Goal: Transaction & Acquisition: Book appointment/travel/reservation

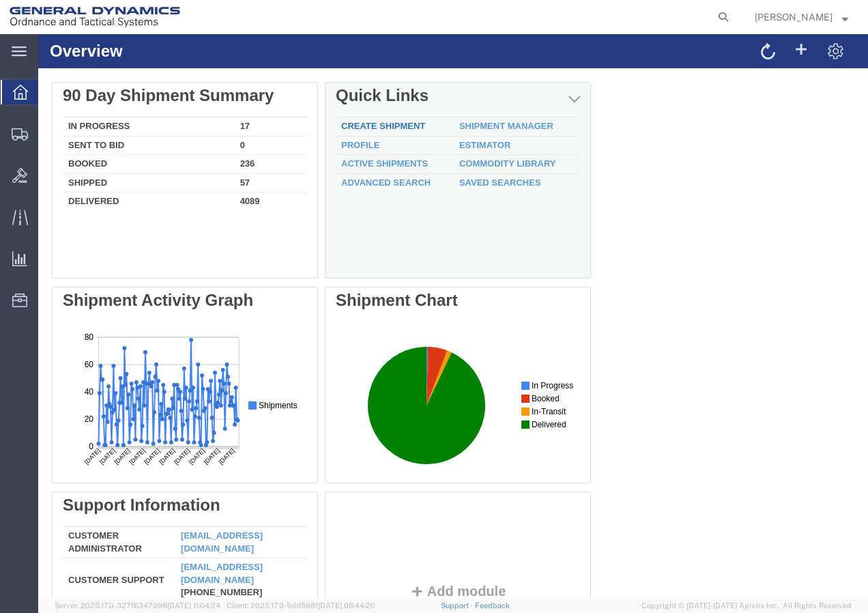
click at [402, 128] on link "Create Shipment" at bounding box center [383, 126] width 84 height 10
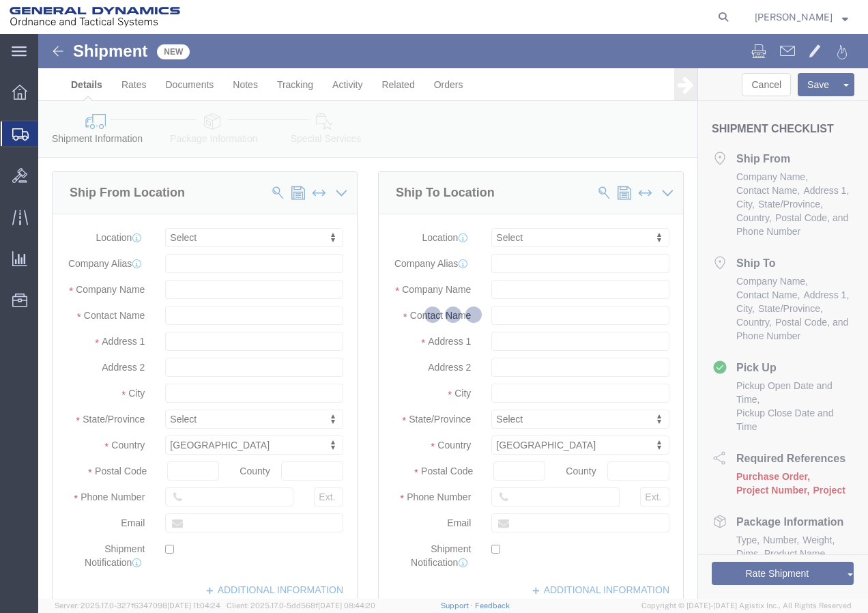
select select
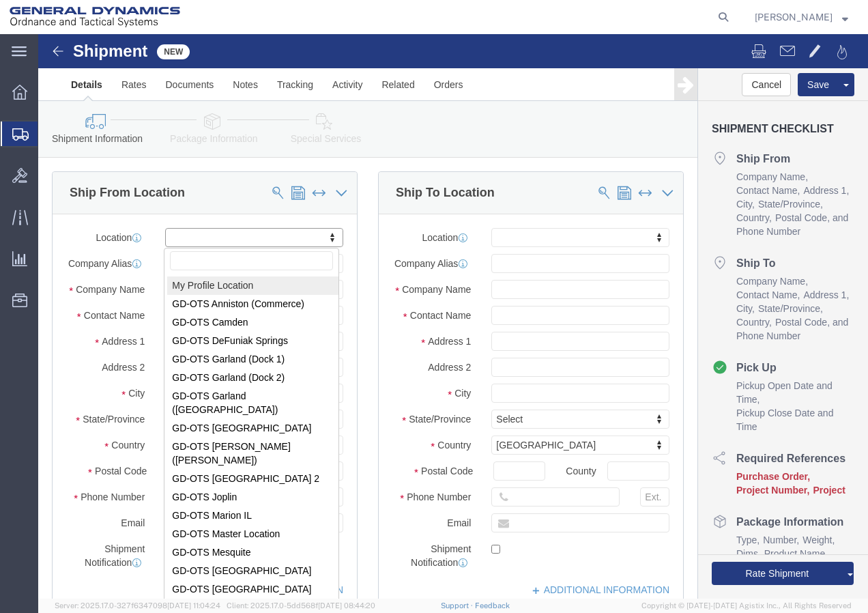
select select "MYPROFILE"
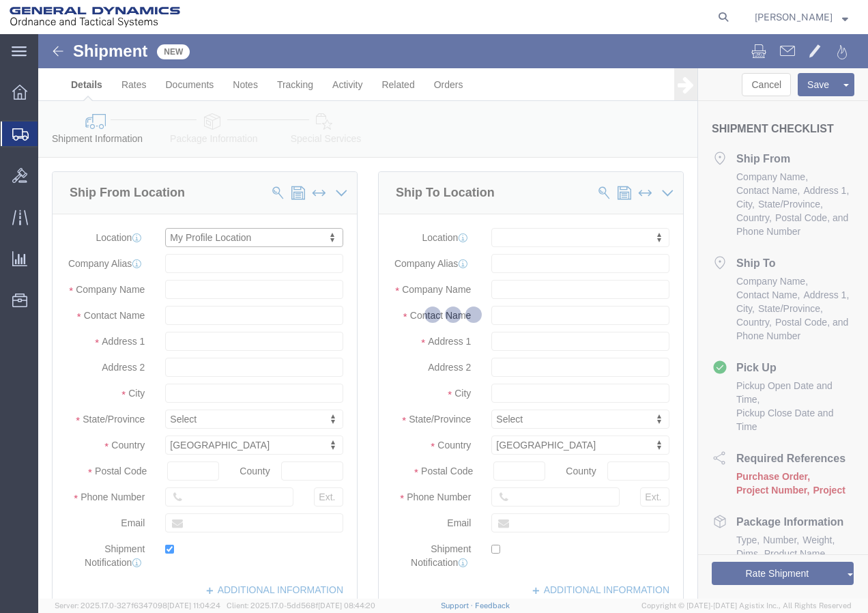
type input "General Dynamics - OTS"
type input "[PERSON_NAME]"
type input "[STREET_ADDRESS]"
type input "SACO"
type input "04072"
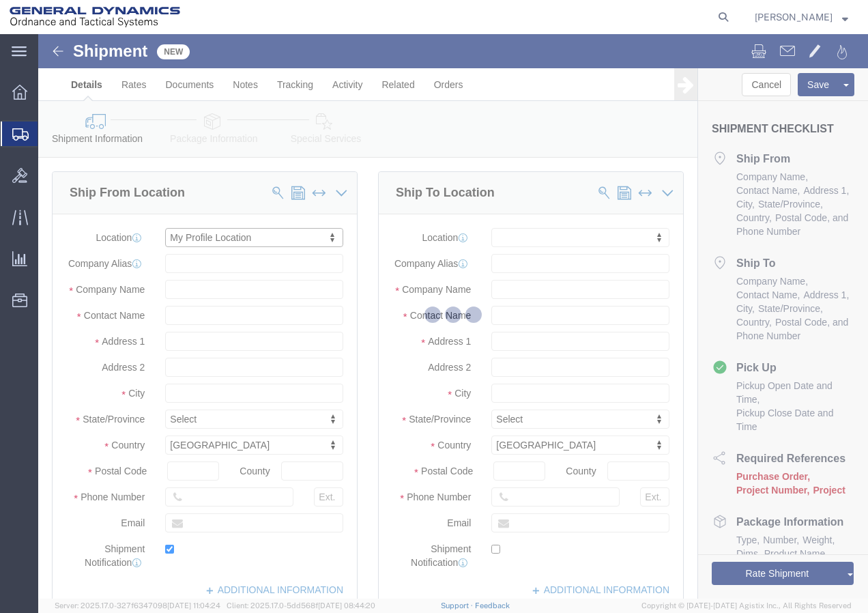
type input "[PHONE_NUMBER]"
type input "[PERSON_NAME][EMAIL_ADDRESS][PERSON_NAME][DOMAIN_NAME]"
checkbox input "true"
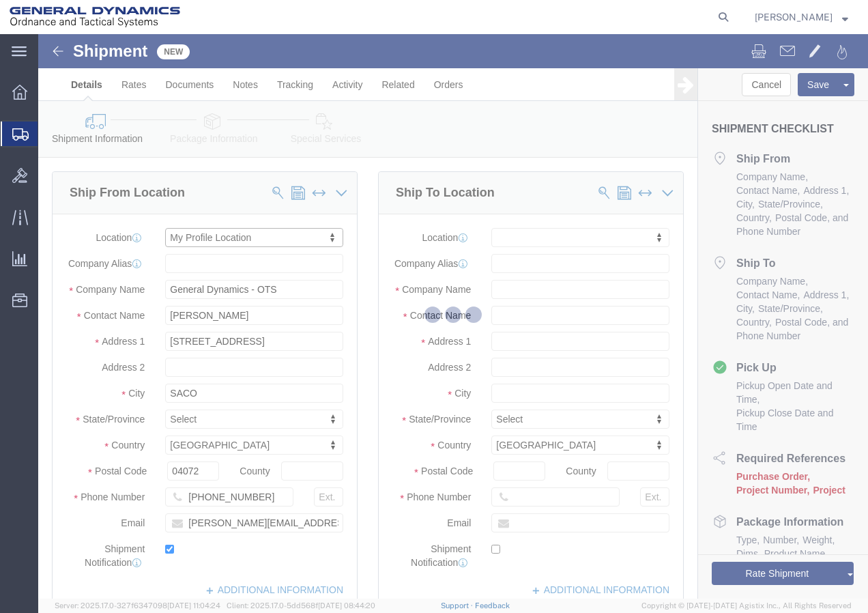
select select "ME"
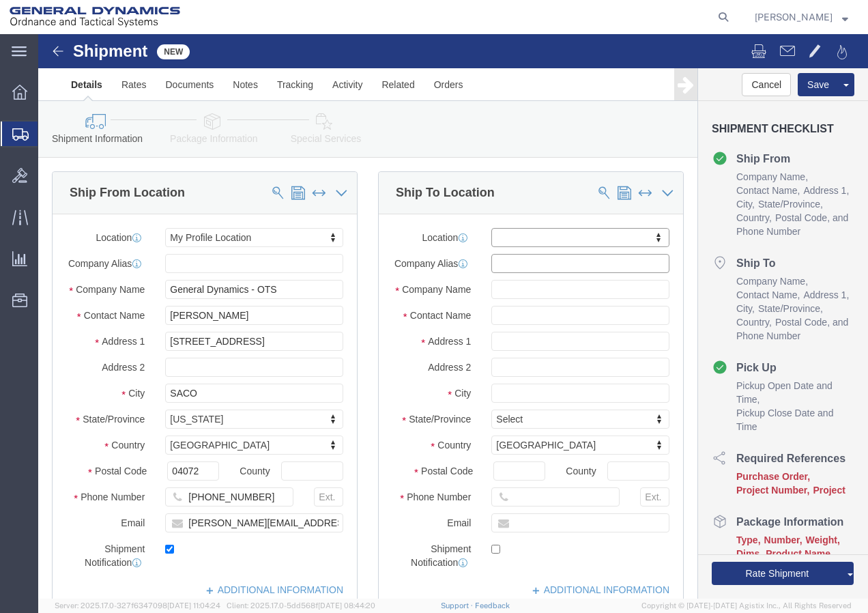
click input "text"
type input "p"
click input "text"
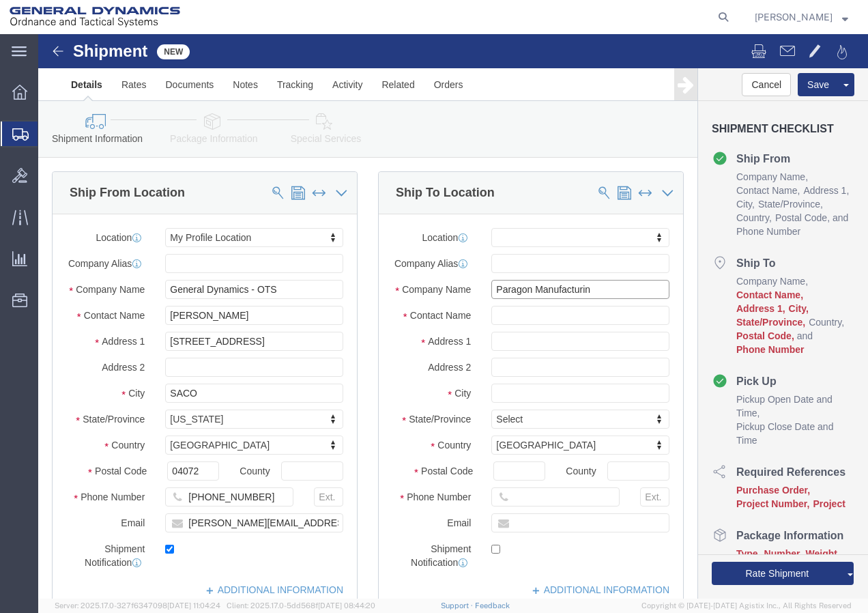
type input "Paragon Manufacturin"
click input "text"
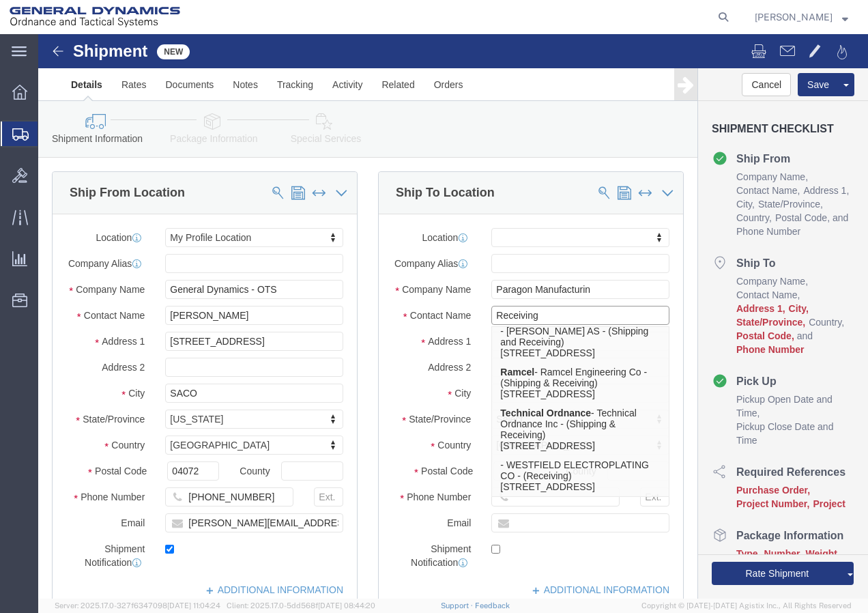
scroll to position [286, 0]
type input "Receiving"
click input "text"
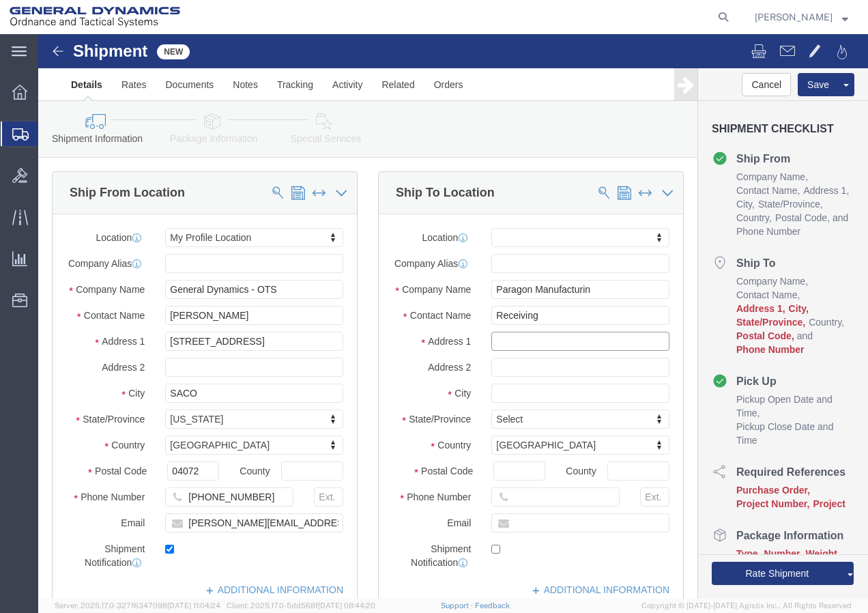
click input "text"
type input "[STREET_ADDRESS]"
select select
click input "text"
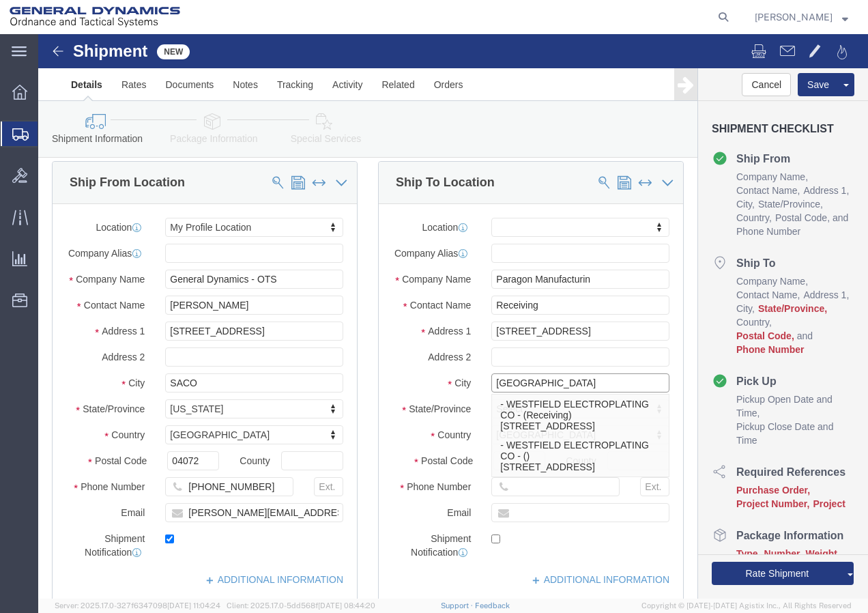
scroll to position [0, 0]
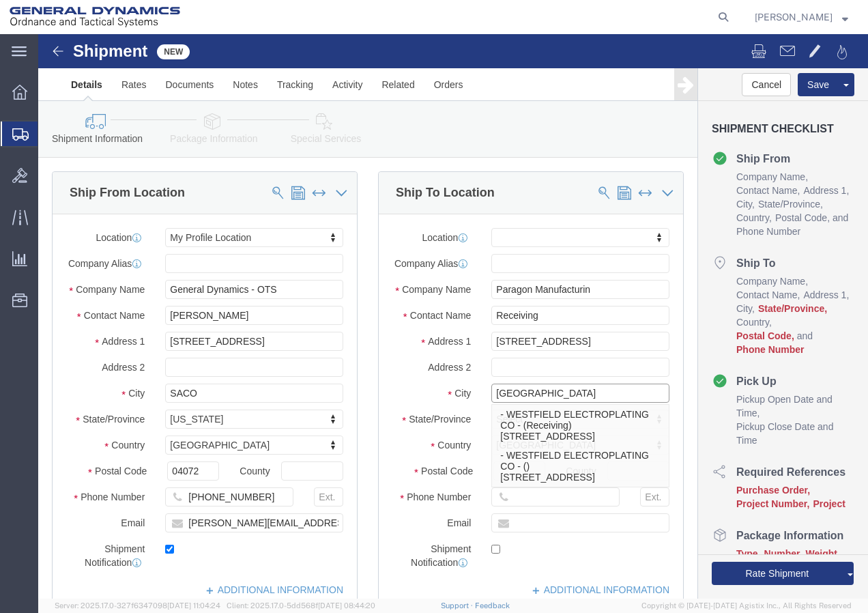
type input "[GEOGRAPHIC_DATA]"
click input "text"
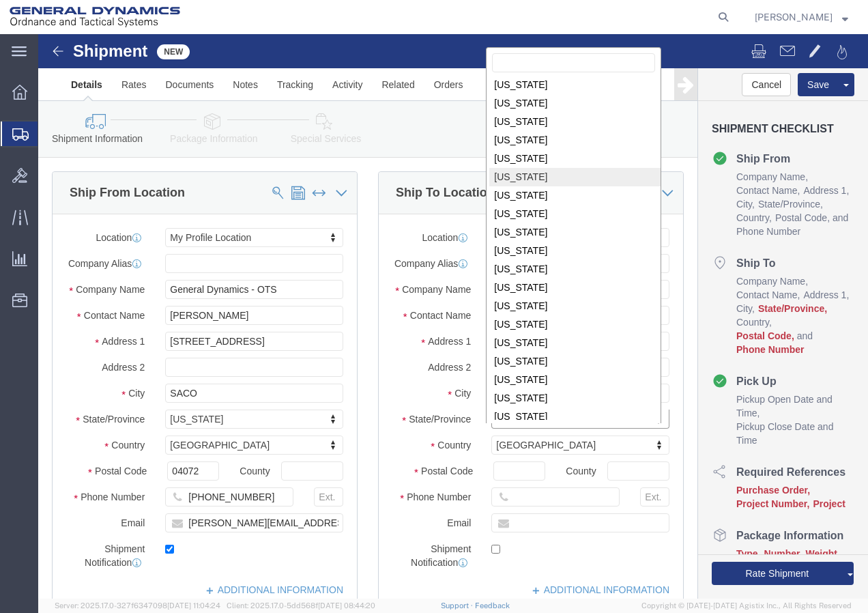
scroll to position [207, 0]
select select
select select "MA"
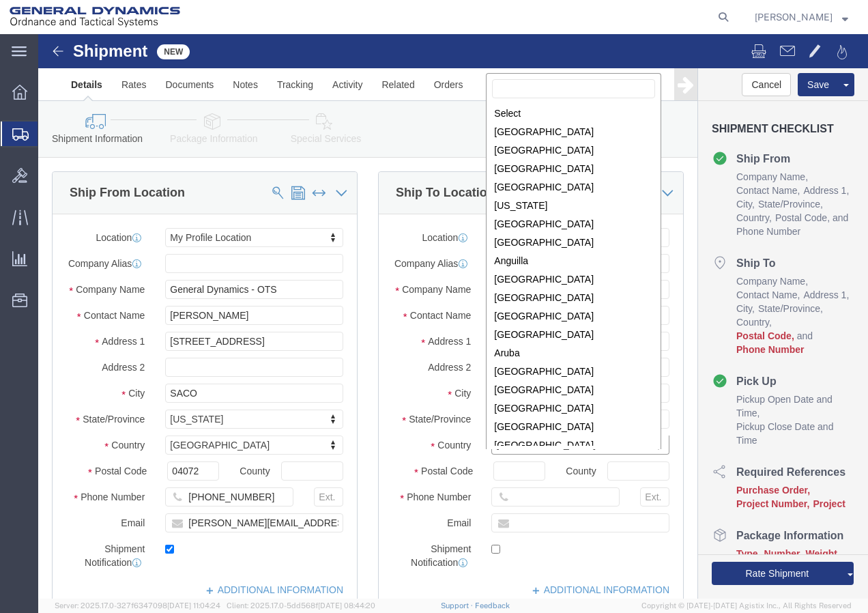
scroll to position [4200, 0]
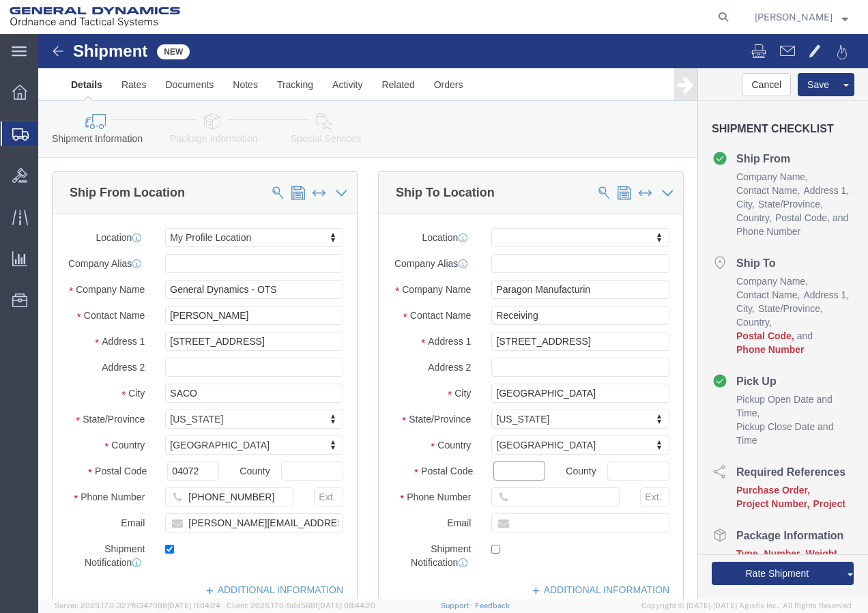
click input "Postal Code"
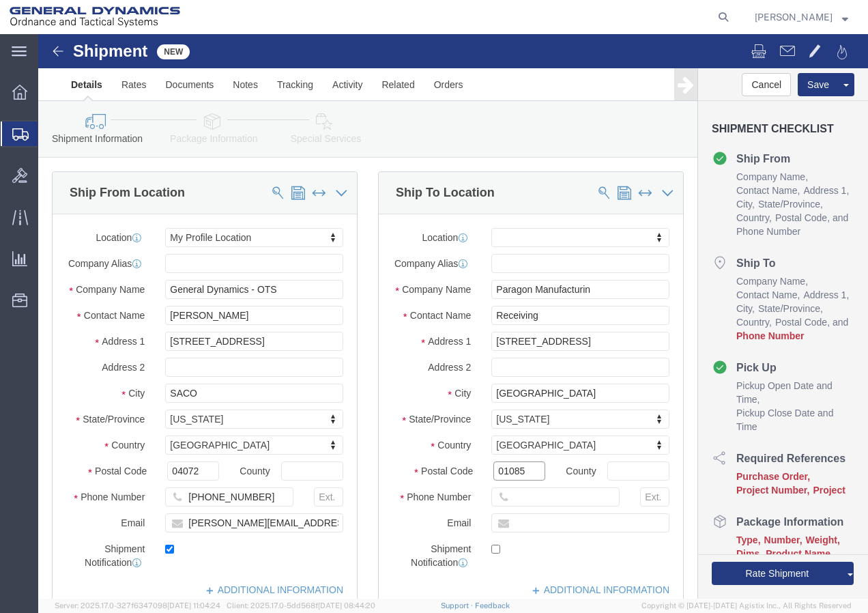
type input "01085"
select select
click input "text"
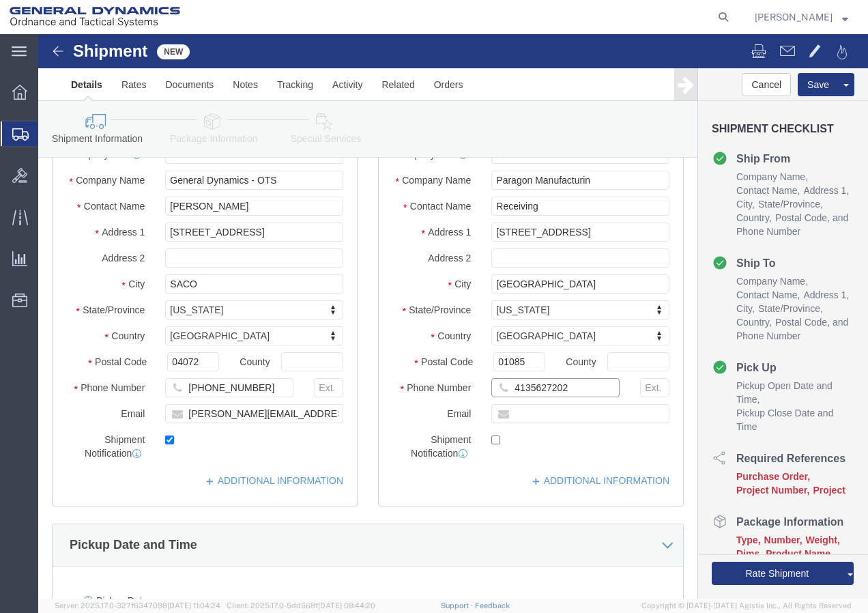
scroll to position [136, 0]
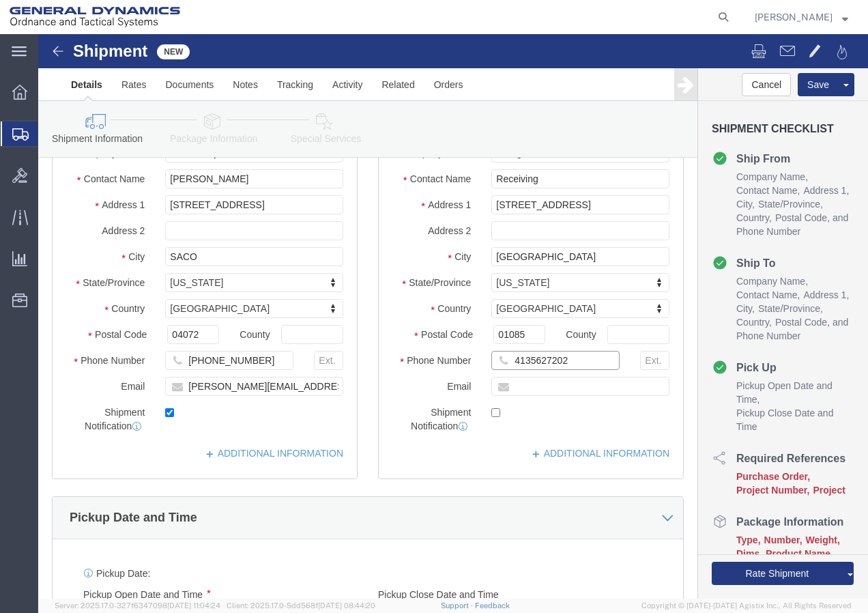
type input "4135627202"
click input "text"
click div "Location My Profile Location GD-OTS [GEOGRAPHIC_DATA] (Commerce) GD-OTS [GEOGRA…"
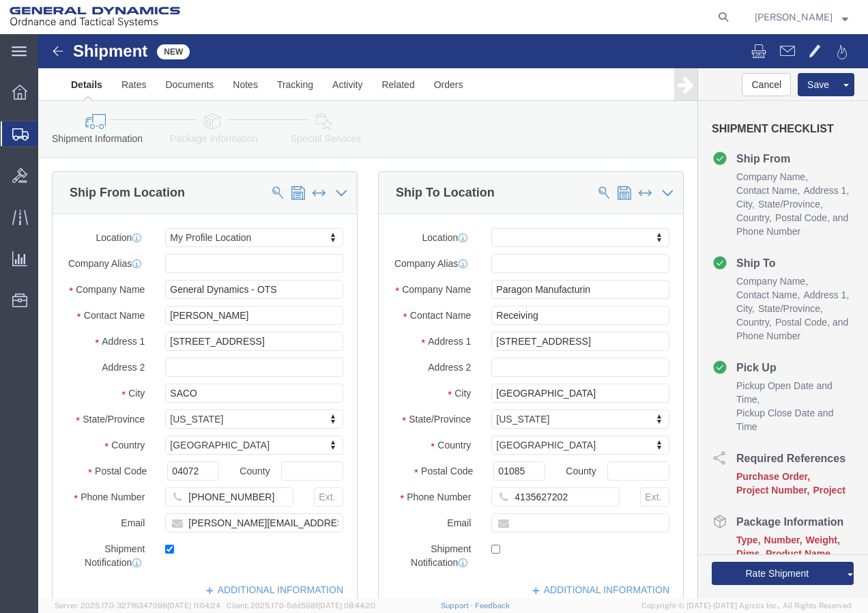
scroll to position [68, 0]
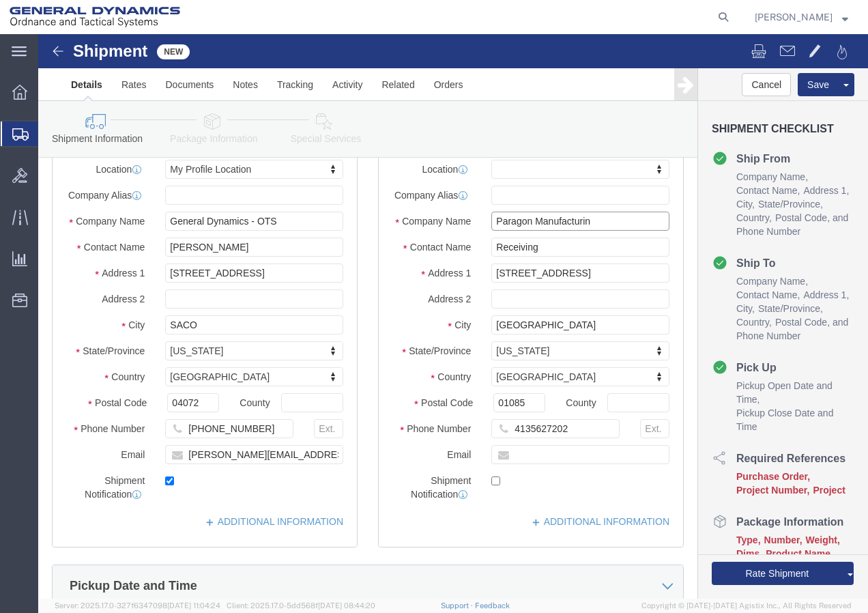
click input "Paragon Manufacturin"
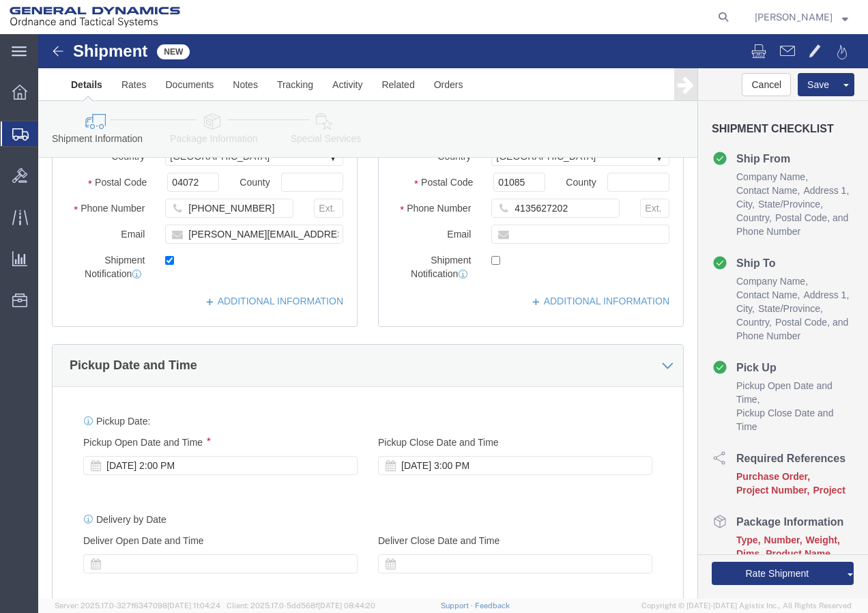
scroll to position [273, 0]
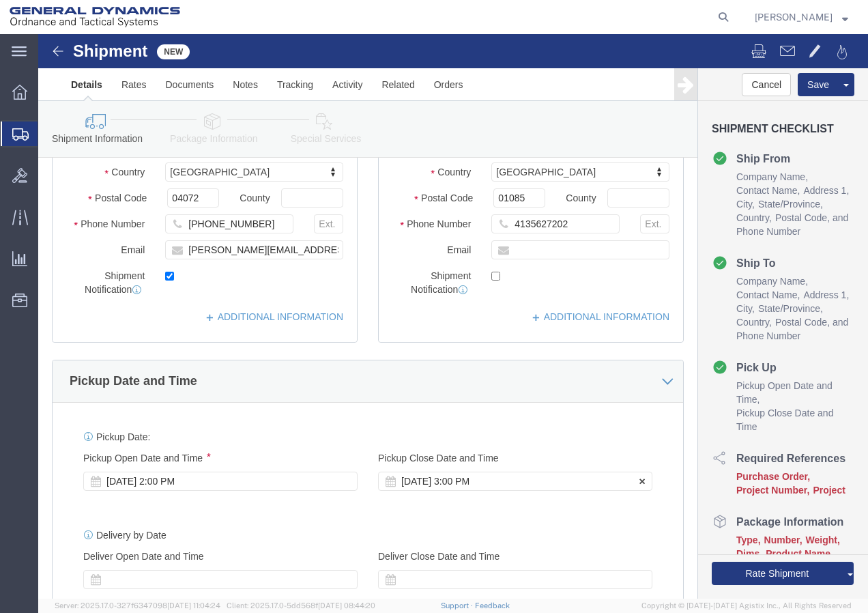
type input "Paragon Manufacturing"
click div "[DATE] 3:00 PM"
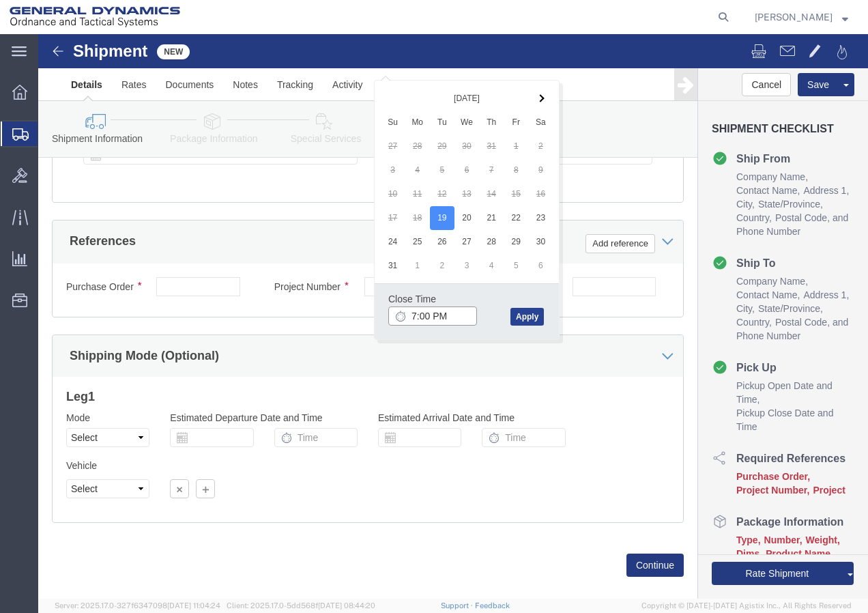
type input "7:00 PM"
click button "Apply"
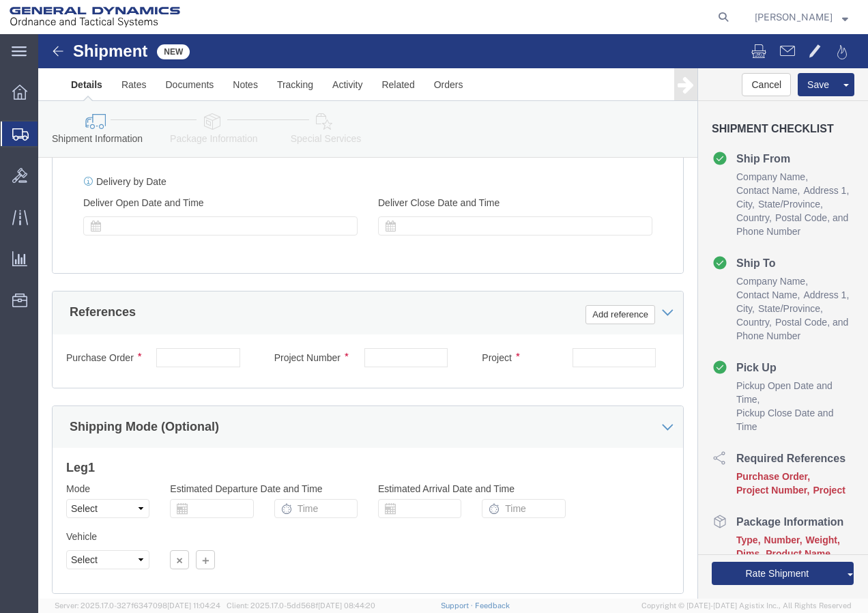
scroll to position [629, 0]
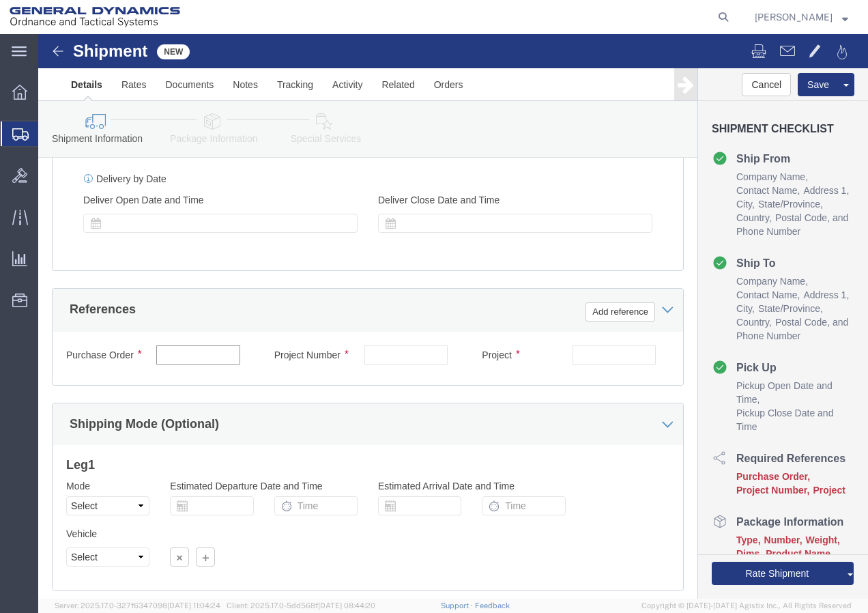
click input "text"
drag, startPoint x: 193, startPoint y: 331, endPoint x: 57, endPoint y: 335, distance: 135.8
click div "Purchase Order 8981307 21100298 3000 3002"
type input "8981307 21100298 3000 3002"
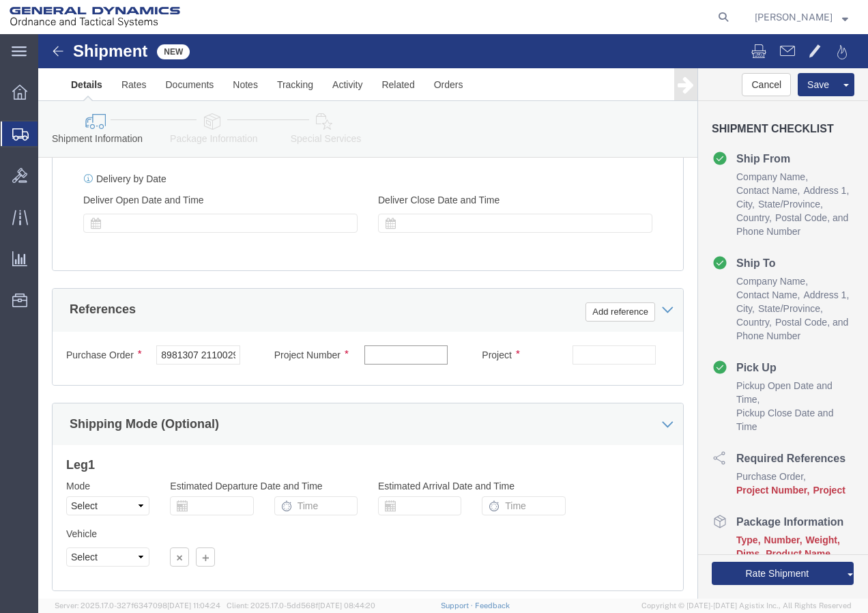
drag, startPoint x: 371, startPoint y: 329, endPoint x: 365, endPoint y: 333, distance: 7.0
click input "text"
paste input "8981307 21100298 3000 3002"
type input "8981307 21100298 3000 3002"
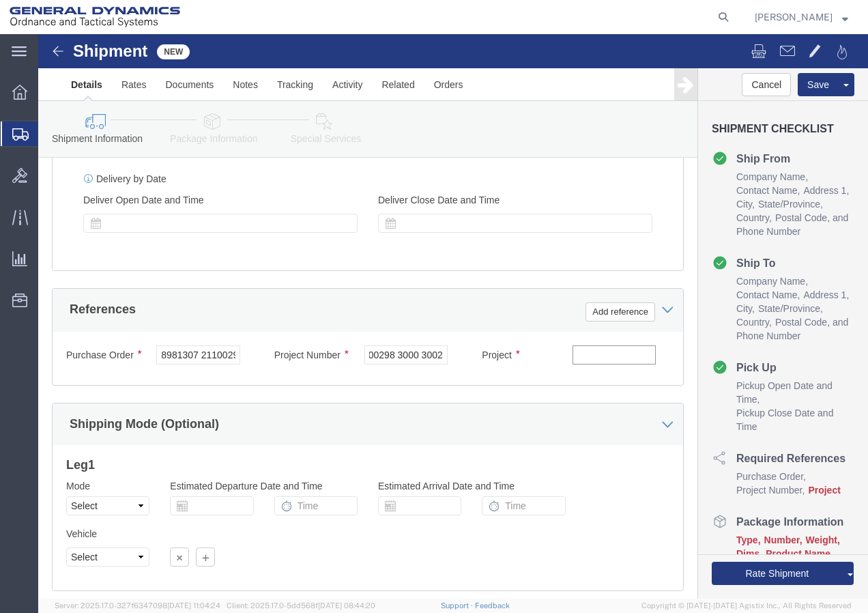
click input "text"
paste input "8981307 21100298 3000 3002"
type input "8981307 21100298 3000 3002"
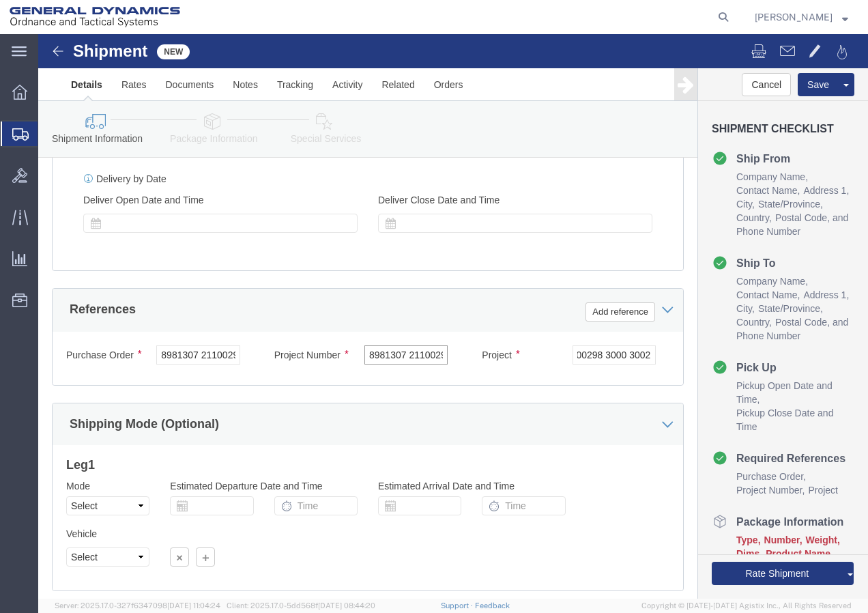
click input "8981307 21100298 3000 3002"
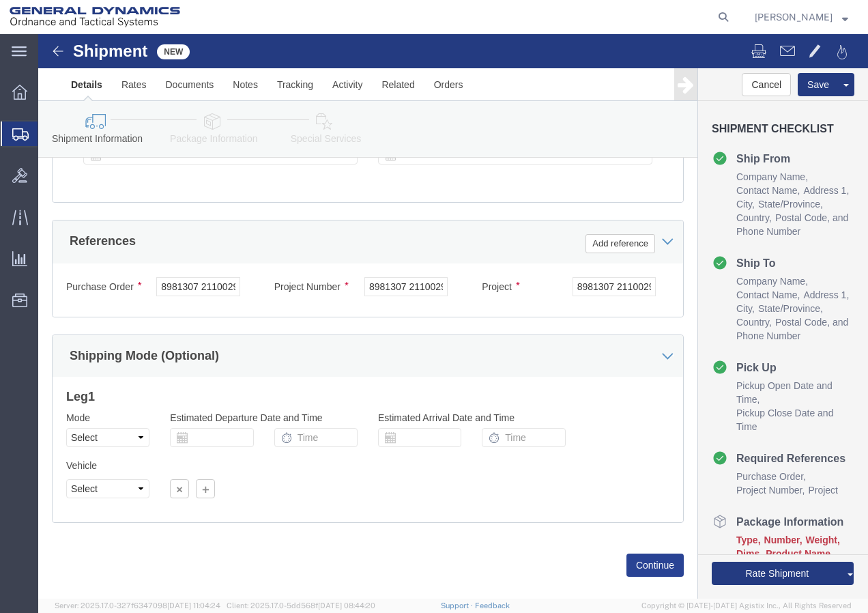
scroll to position [728, 0]
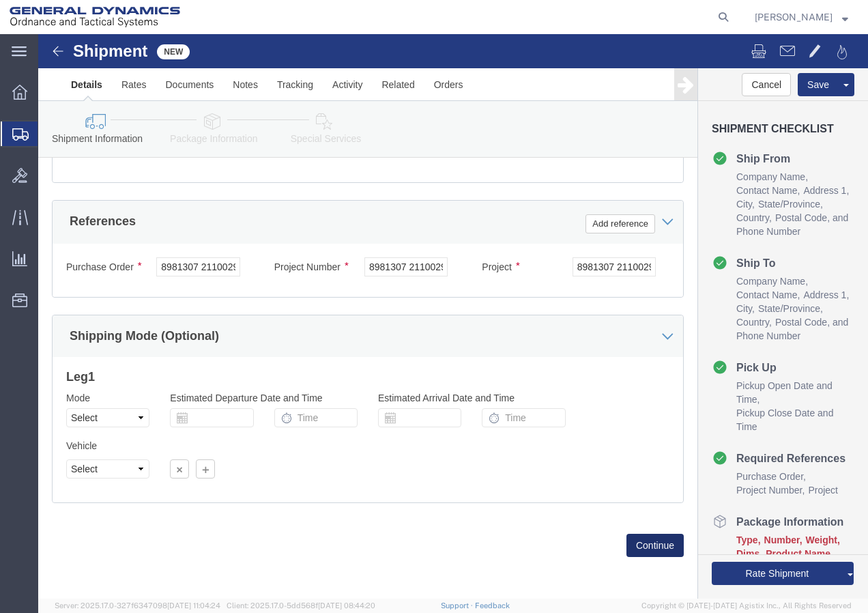
click button "Continue"
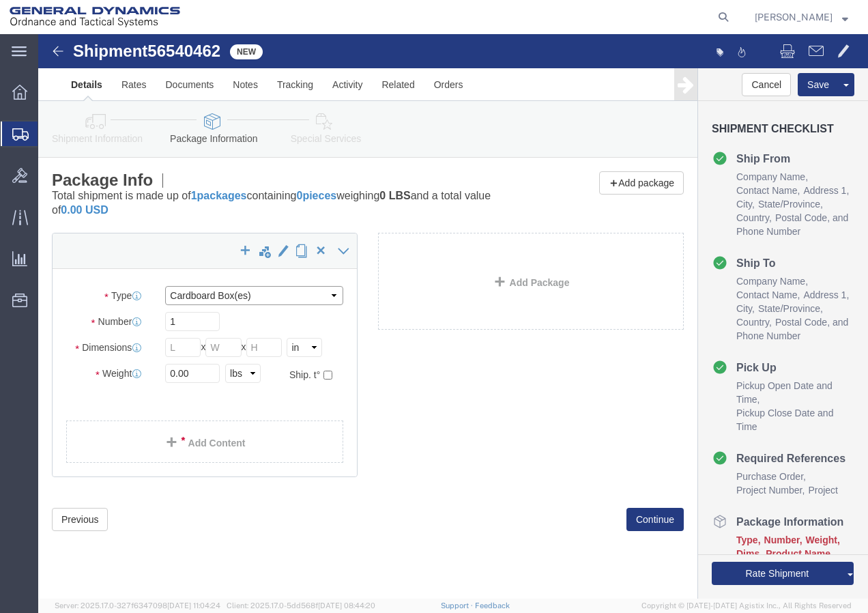
click select "Select Bale(s) Basket(s) Bolt(s) Bottle(s) Buckets Bulk Bundle(s) Can(s) Cardbo…"
select select "CRAT"
click select "Select Bale(s) Basket(s) Bolt(s) Bottle(s) Buckets Bulk Bundle(s) Can(s) Cardbo…"
click input "1"
click input "text"
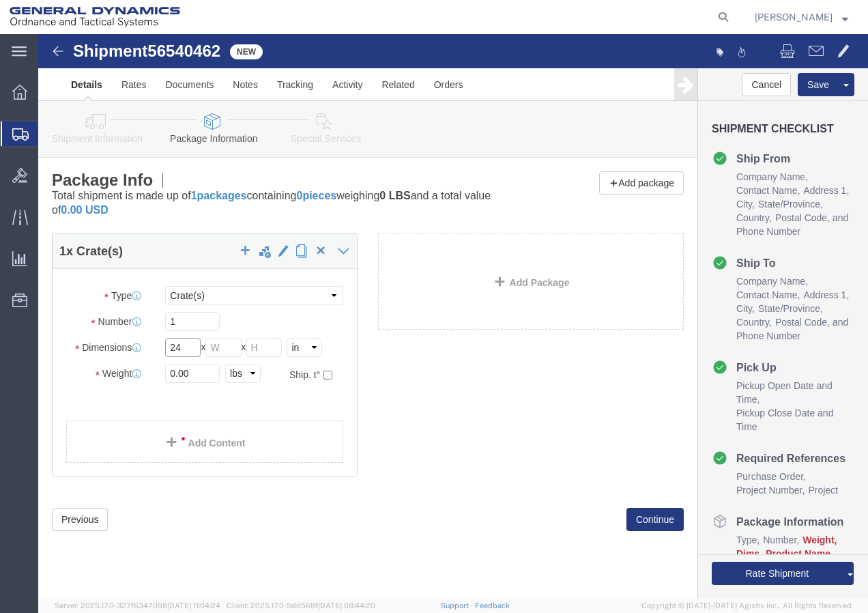
type input "24"
click input "text"
type input "18"
click input "text"
type input "19"
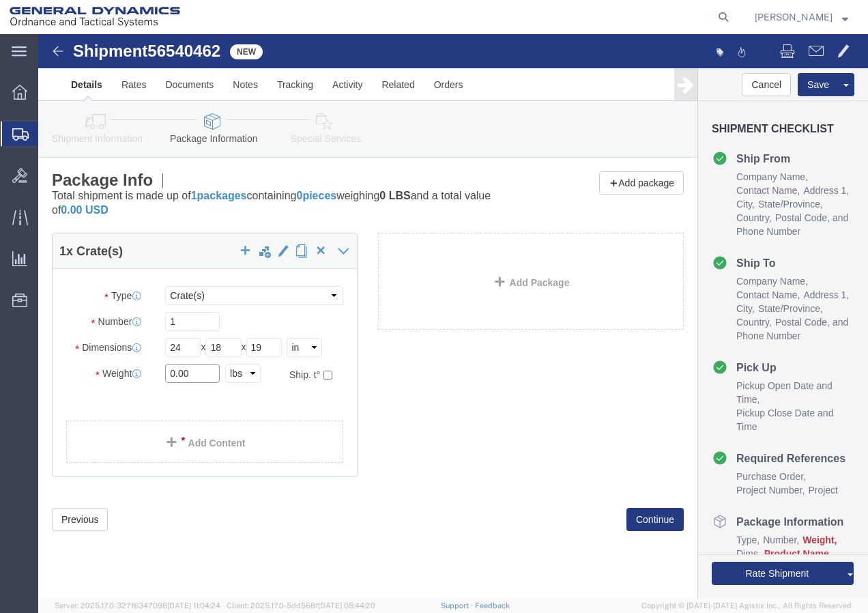
drag, startPoint x: 131, startPoint y: 342, endPoint x: 45, endPoint y: 341, distance: 85.9
click div "Weight 0.00 Select kgs lbs Ship. t°"
type input "236"
click link "Add Content"
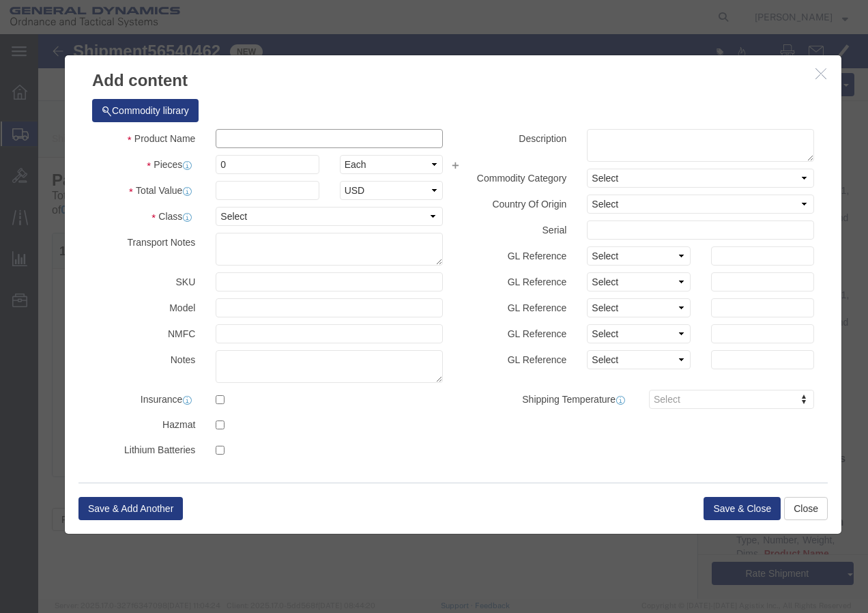
click input "text"
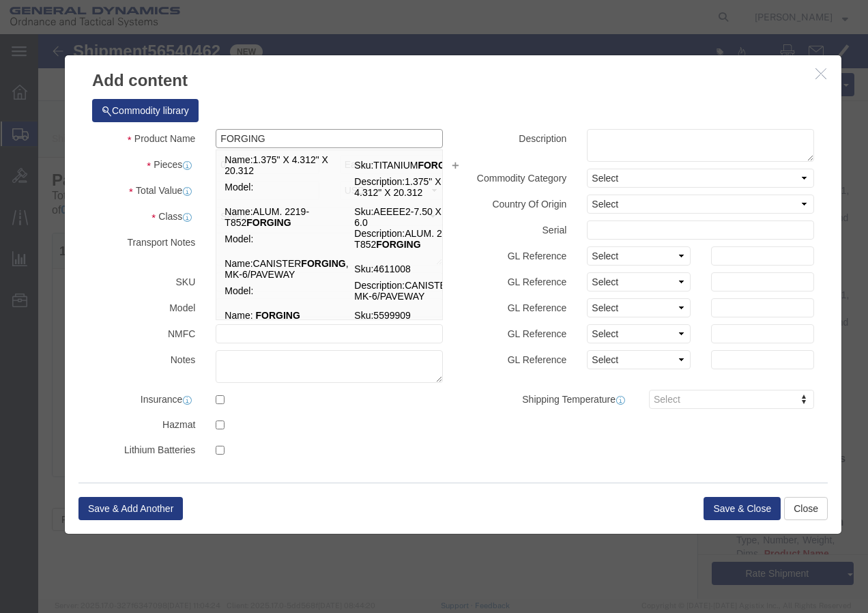
type input "FORGING"
click h3 "Add content"
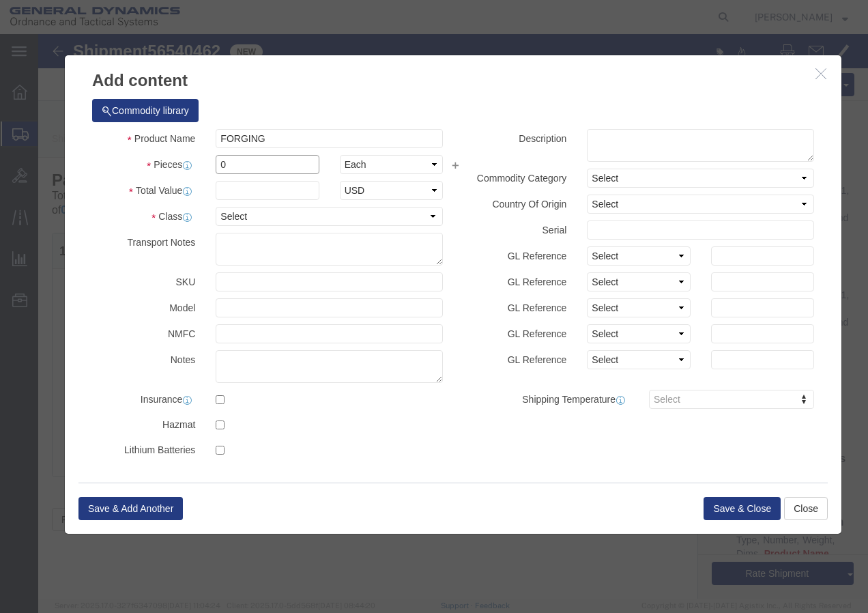
drag, startPoint x: 209, startPoint y: 129, endPoint x: 166, endPoint y: 132, distance: 43.1
click div "Pieces 0 Select Bag Barrels 100Board Feet Bottle Box Blister Pack Carats Can Ca…"
type input "1"
click input "text"
type input "1"
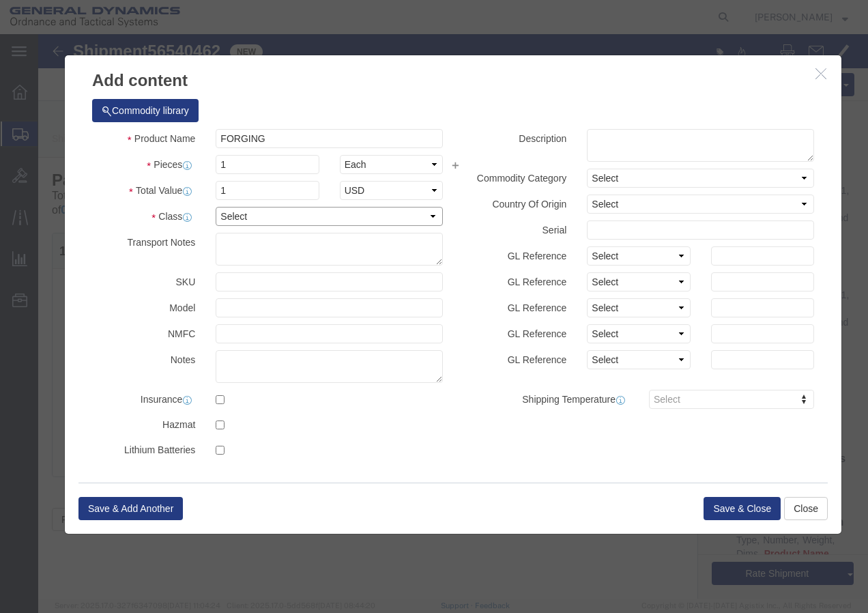
click select "Select 50 55 60 65 70 85 92.5 100 125 175 250 300 400"
select select "85"
click select "Select 50 55 60 65 70 85 92.5 100 125 175 250 300 400"
click button "Save & Close"
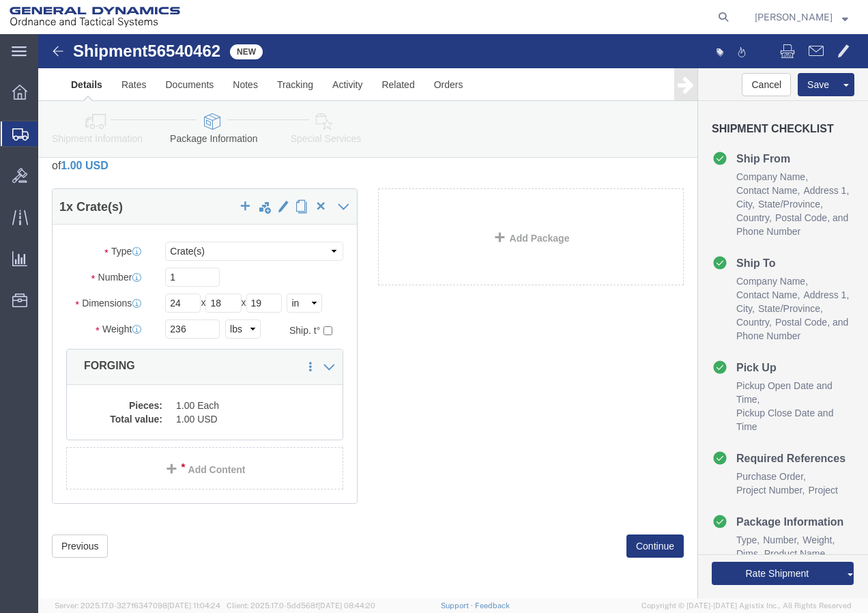
scroll to position [45, 0]
click button "Continue"
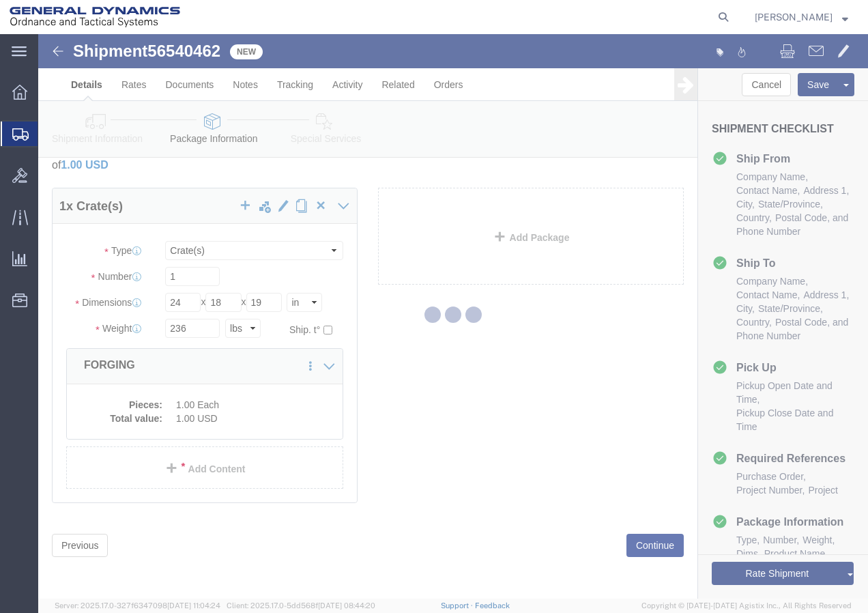
select select
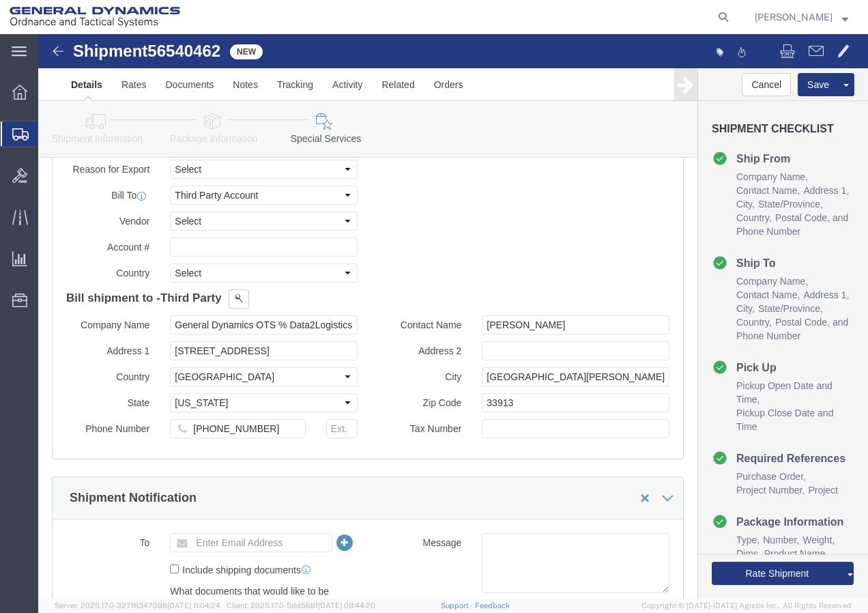
scroll to position [743, 0]
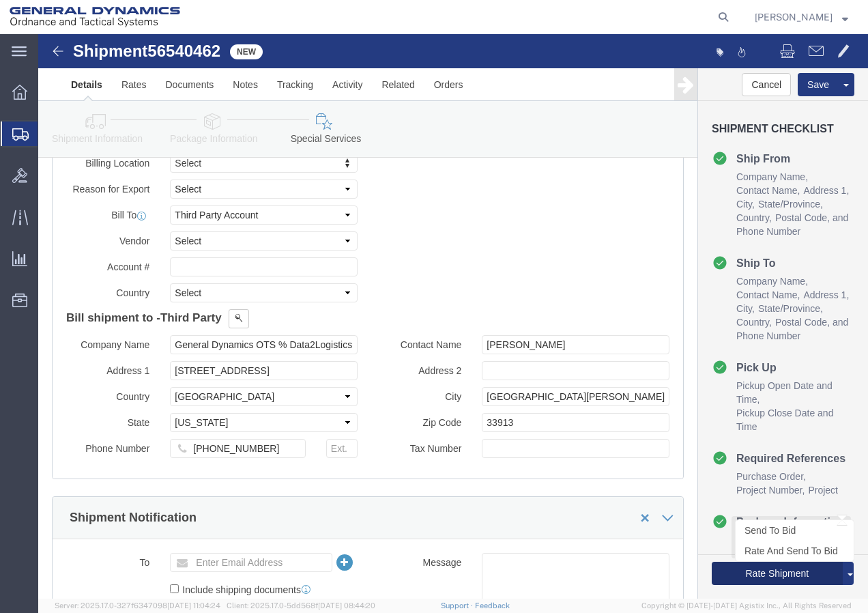
click button "Rate Shipment"
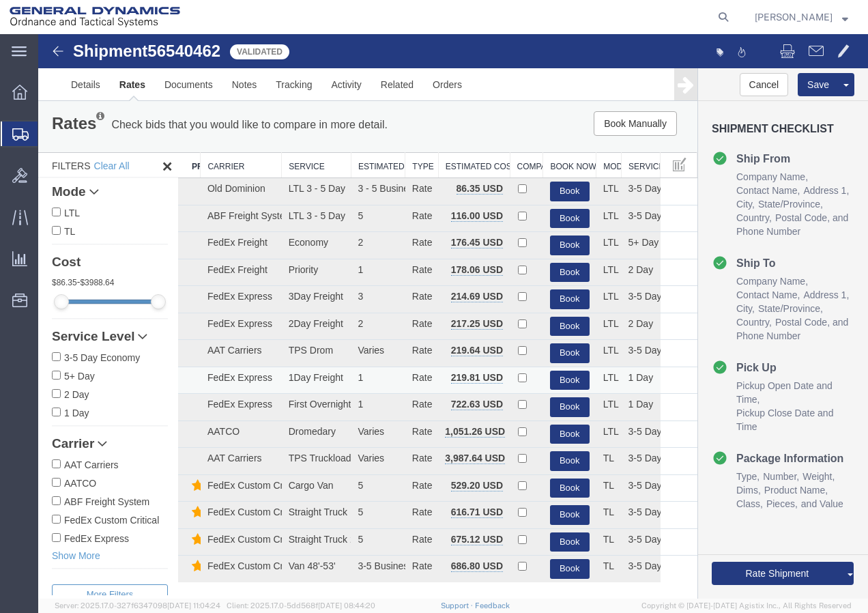
scroll to position [0, 0]
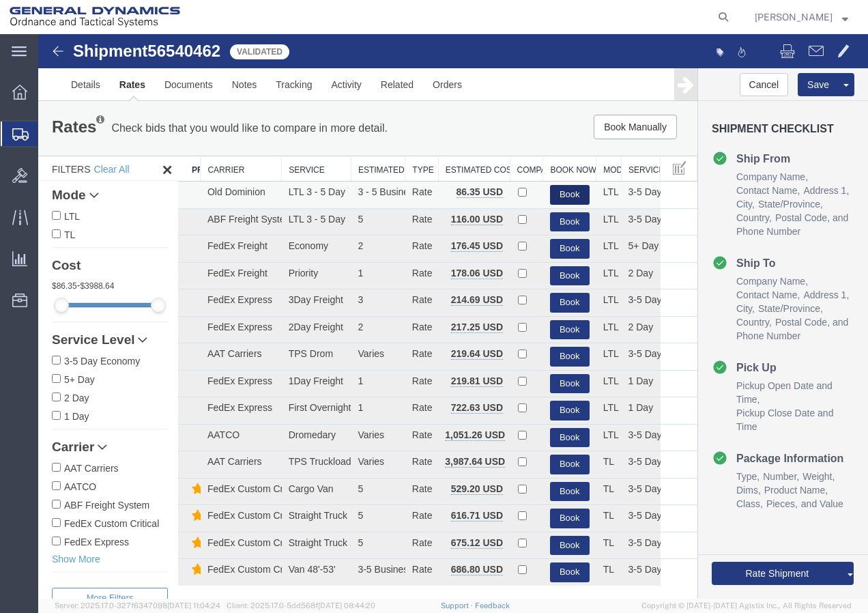
click at [559, 189] on button "Book" at bounding box center [570, 195] width 40 height 20
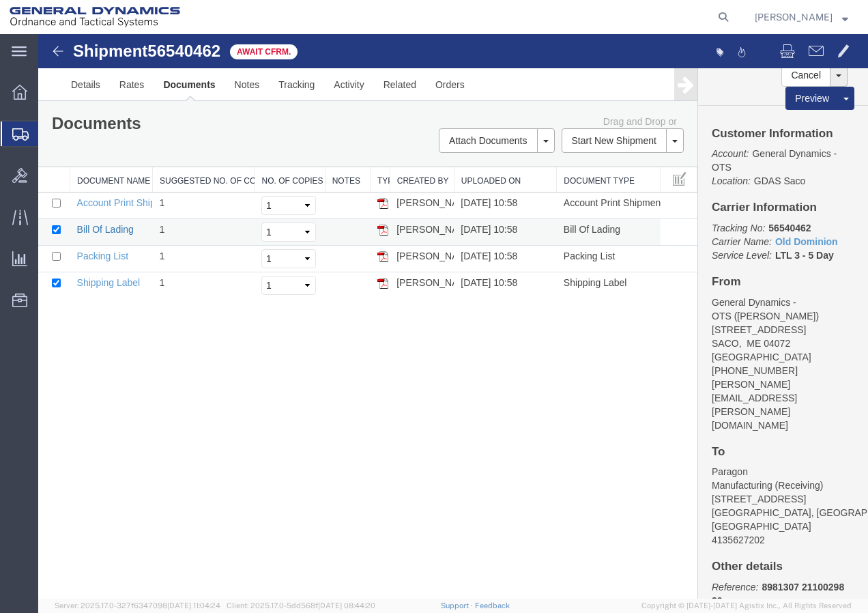
click at [102, 233] on link "Bill Of Lading" at bounding box center [105, 229] width 57 height 11
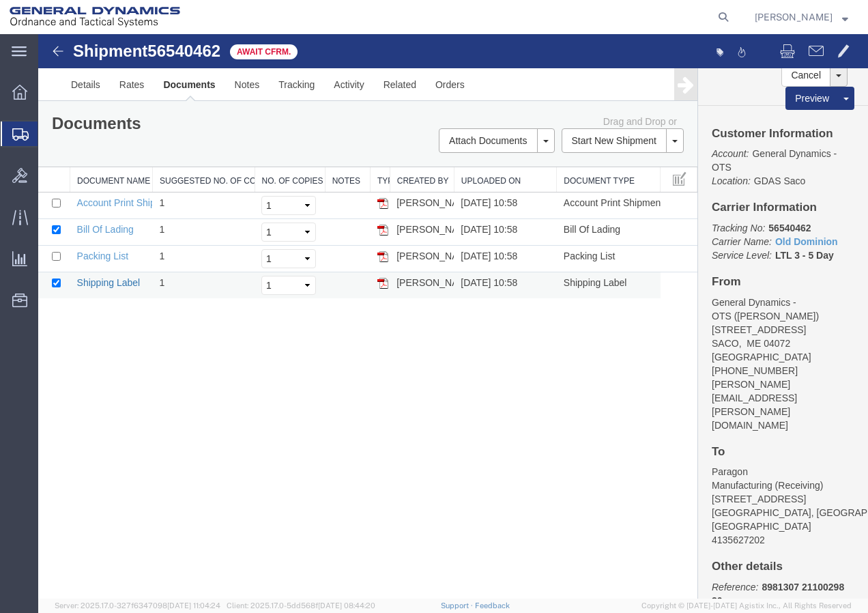
click at [96, 283] on link "Shipping Label" at bounding box center [108, 282] width 63 height 11
